Goal: Understand process/instructions: Learn how to perform a task or action

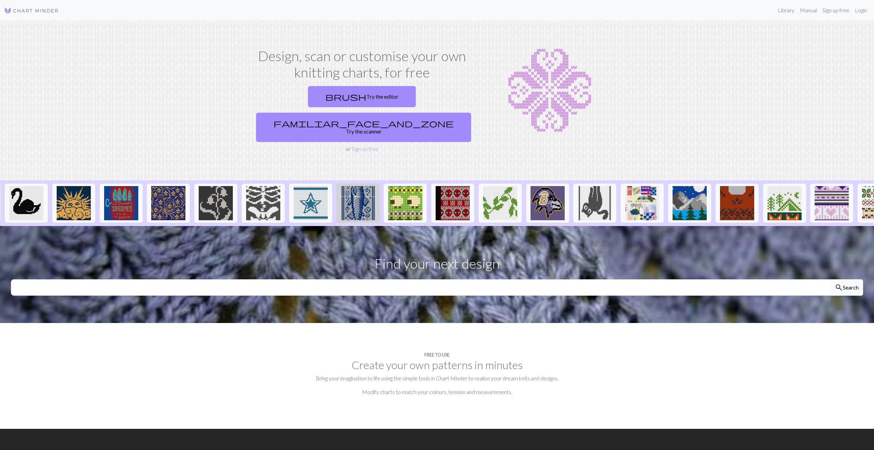
scroll to position [0, 311]
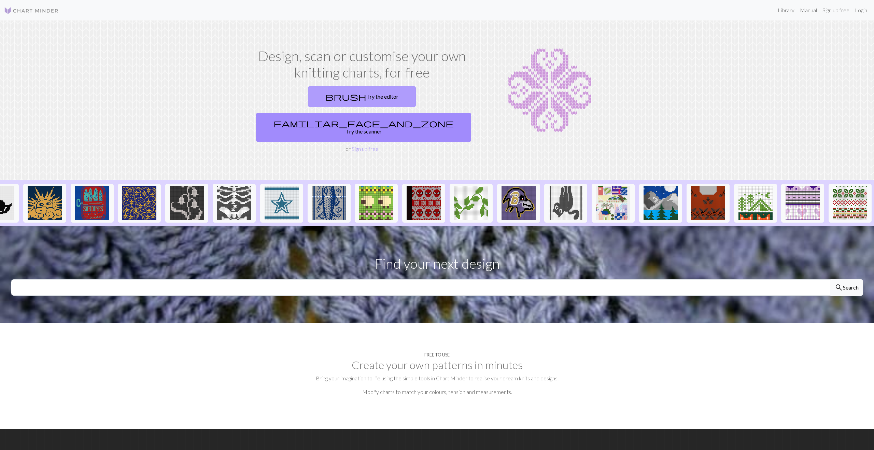
click at [330, 98] on link "brush Try the editor" at bounding box center [362, 96] width 108 height 21
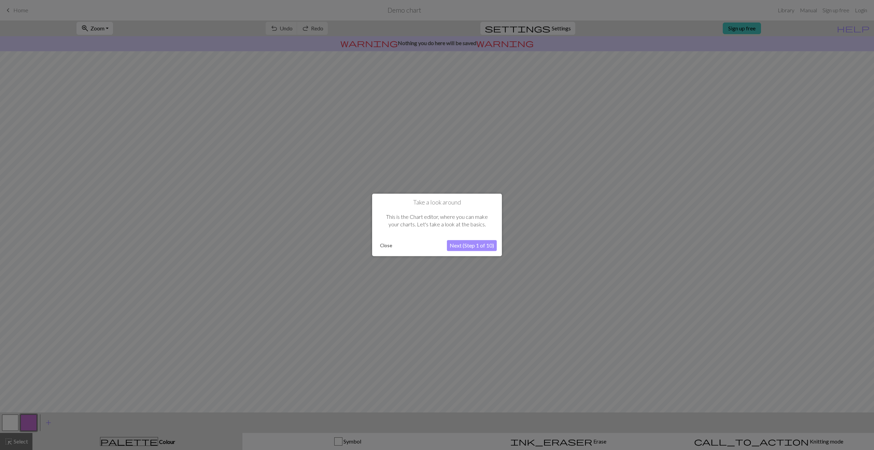
click at [478, 245] on button "Next (Step 1 of 10)" at bounding box center [472, 245] width 50 height 11
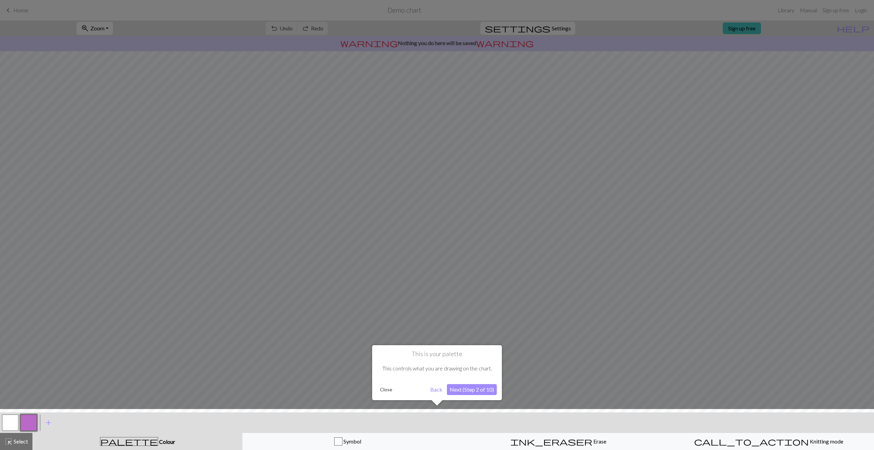
click at [478, 388] on button "Next (Step 2 of 10)" at bounding box center [472, 389] width 50 height 11
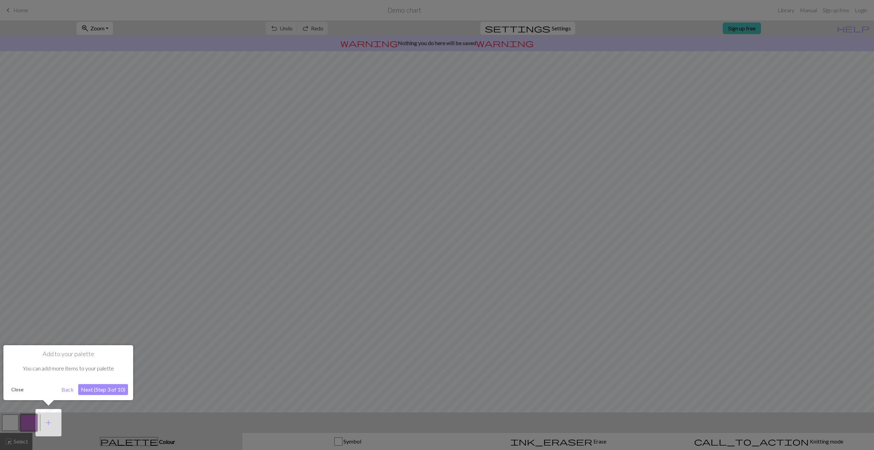
click at [111, 387] on button "Next (Step 3 of 10)" at bounding box center [103, 389] width 50 height 11
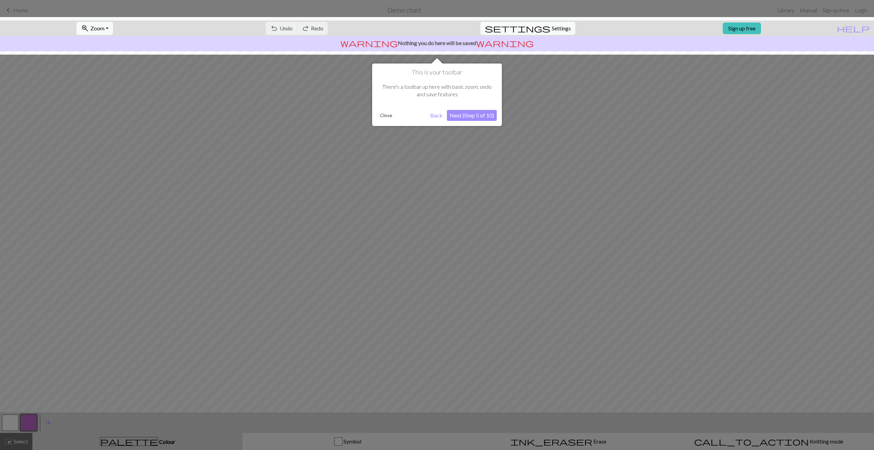
click at [483, 114] on button "Next (Step 5 of 10)" at bounding box center [472, 115] width 50 height 11
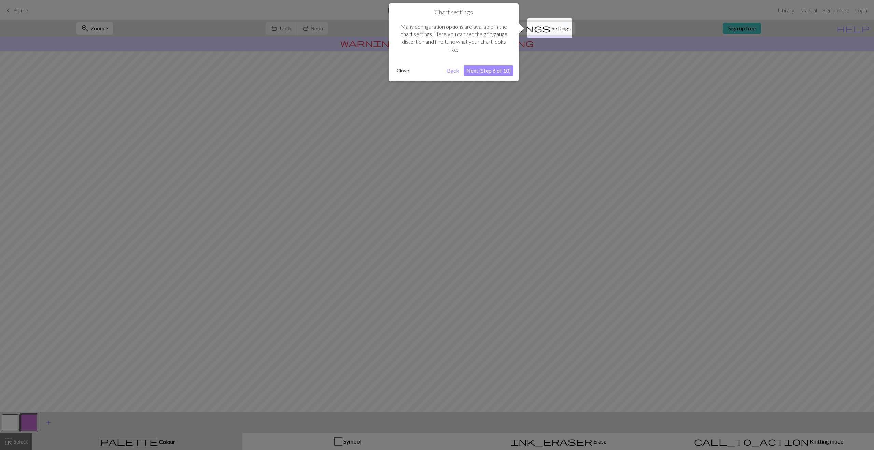
click at [497, 69] on button "Next (Step 6 of 10)" at bounding box center [489, 70] width 50 height 11
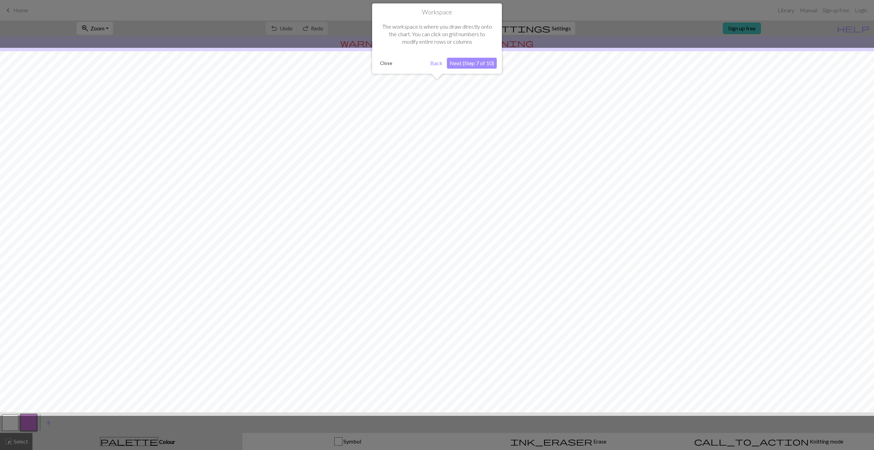
click at [470, 62] on button "Next (Step 7 of 10)" at bounding box center [472, 63] width 50 height 11
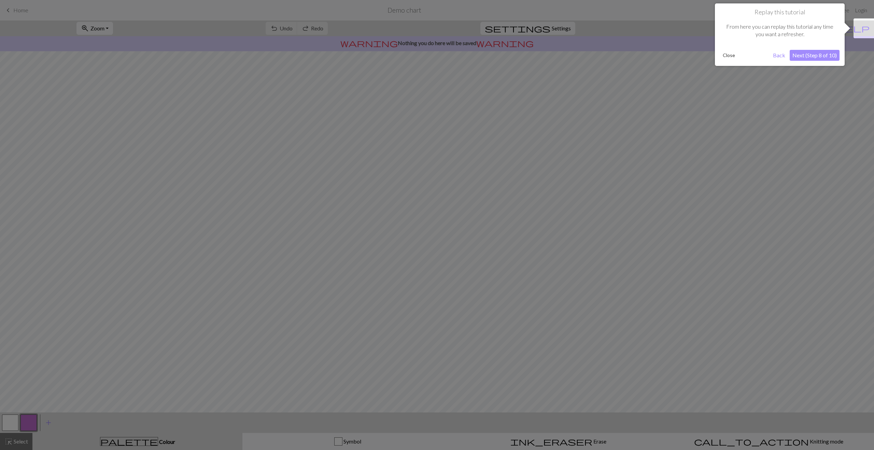
click at [815, 57] on button "Next (Step 8 of 10)" at bounding box center [815, 55] width 50 height 11
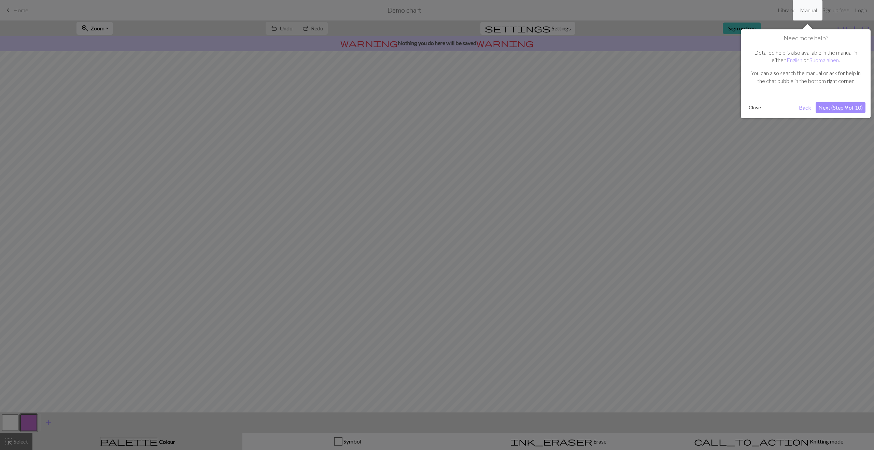
click at [830, 109] on button "Next (Step 9 of 10)" at bounding box center [841, 107] width 50 height 11
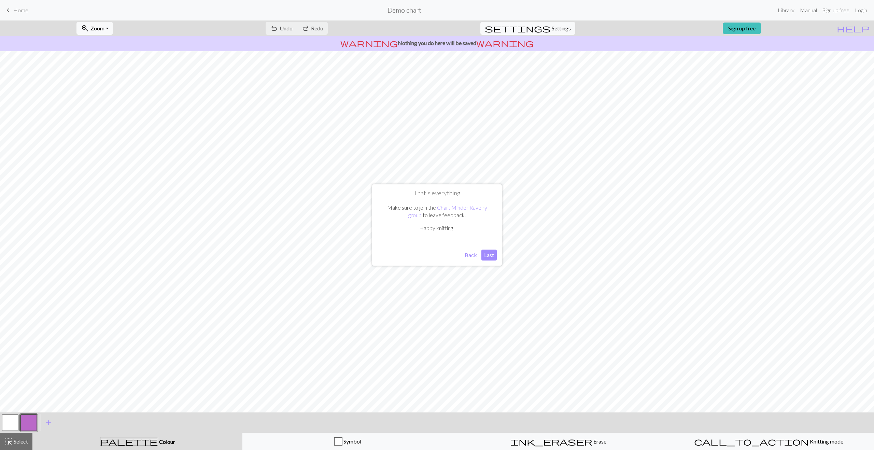
click at [488, 255] on button "Last" at bounding box center [488, 255] width 15 height 11
